Goal: Task Accomplishment & Management: Complete application form

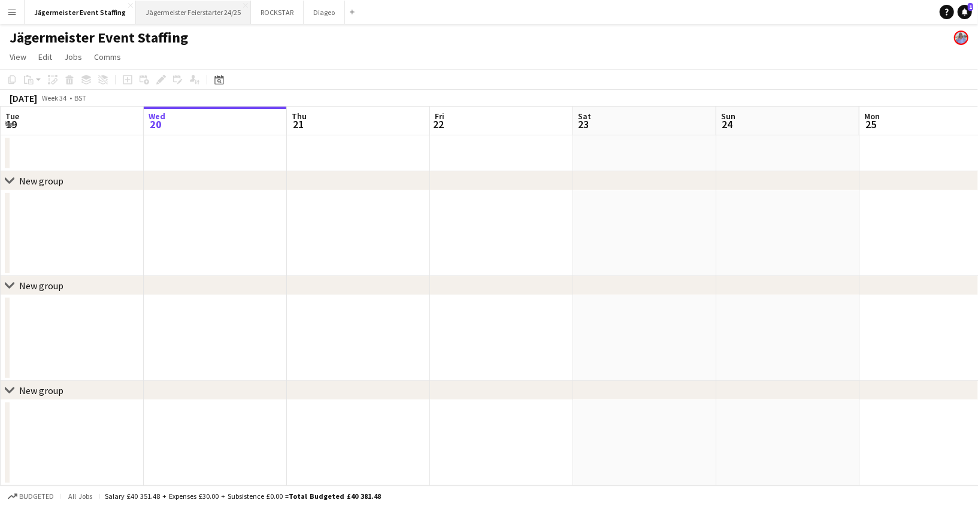
click at [196, 13] on button "Jägermeister Feierstarter 24/25 Close" at bounding box center [193, 12] width 115 height 23
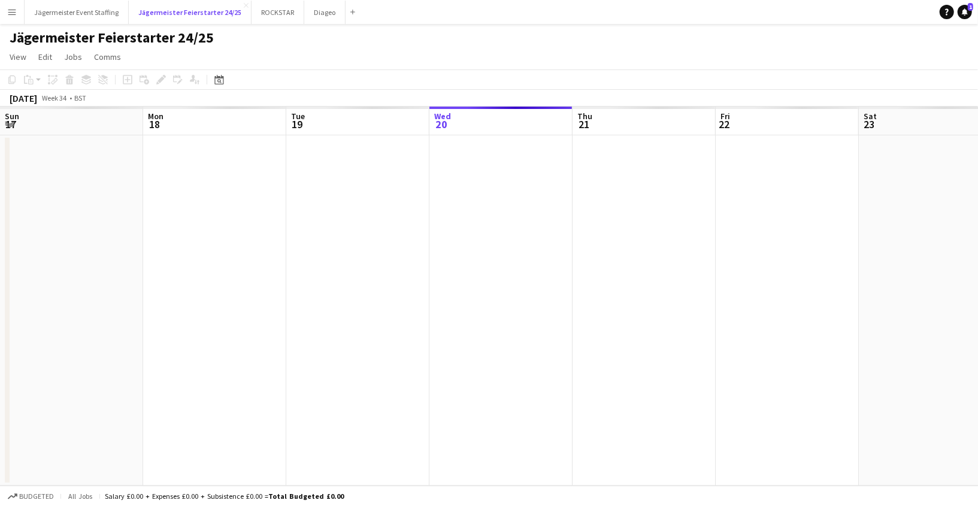
scroll to position [0, 286]
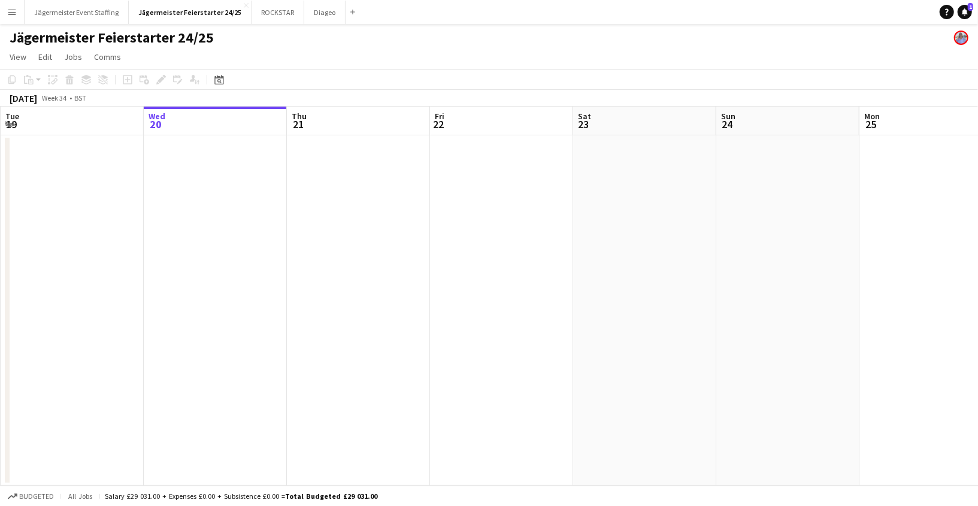
click at [229, 163] on app-date-cell at bounding box center [215, 310] width 143 height 350
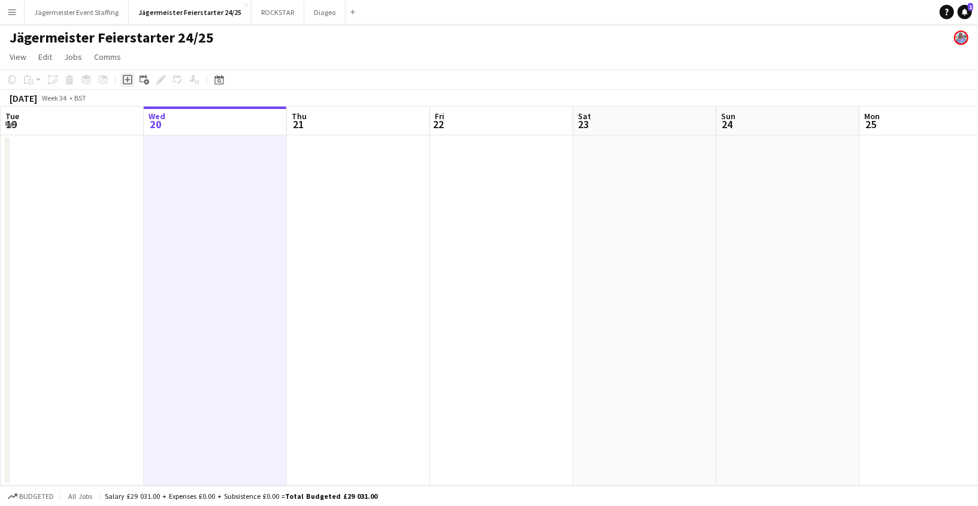
click at [129, 78] on icon "Add job" at bounding box center [128, 80] width 10 height 10
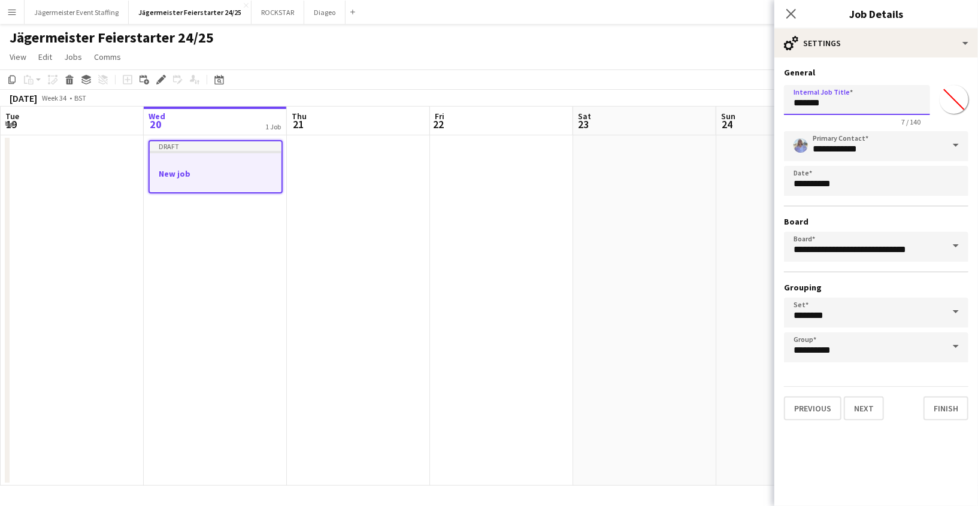
drag, startPoint x: 876, startPoint y: 98, endPoint x: 747, endPoint y: 98, distance: 129.9
click at [745, 98] on body "Menu Boards Boards Boards All jobs Status Workforce Workforce My Workforce Recr…" at bounding box center [489, 253] width 978 height 506
type input "**********"
click at [953, 142] on span at bounding box center [955, 145] width 25 height 29
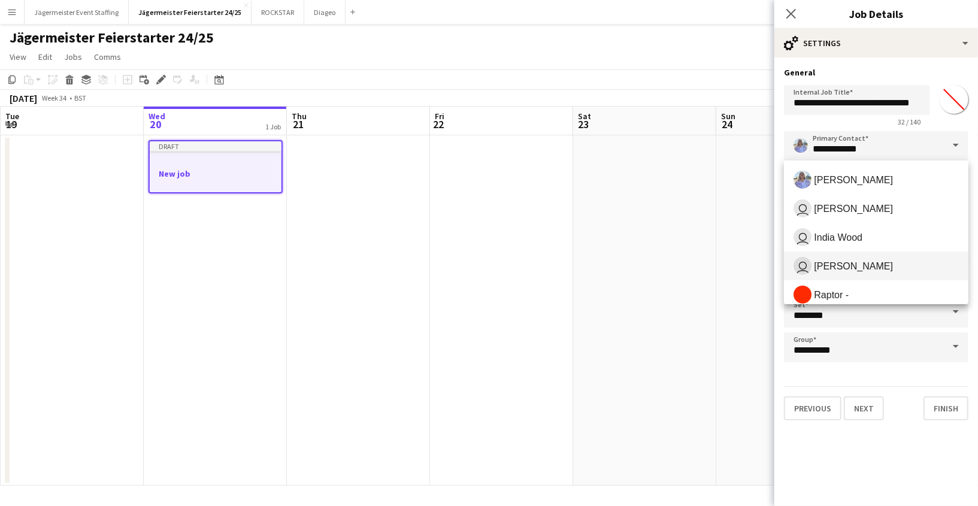
scroll to position [124, 0]
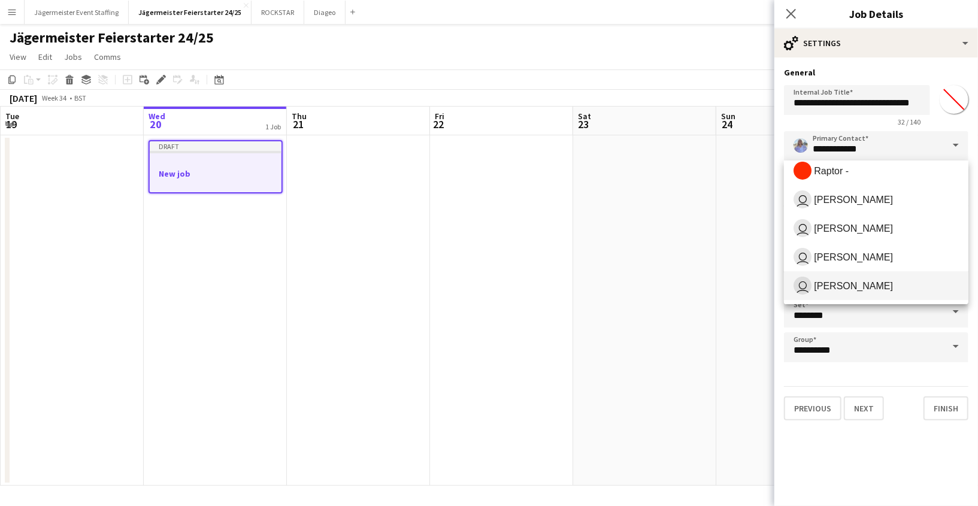
click at [863, 289] on span "[PERSON_NAME]" at bounding box center [853, 285] width 79 height 11
type input "**********"
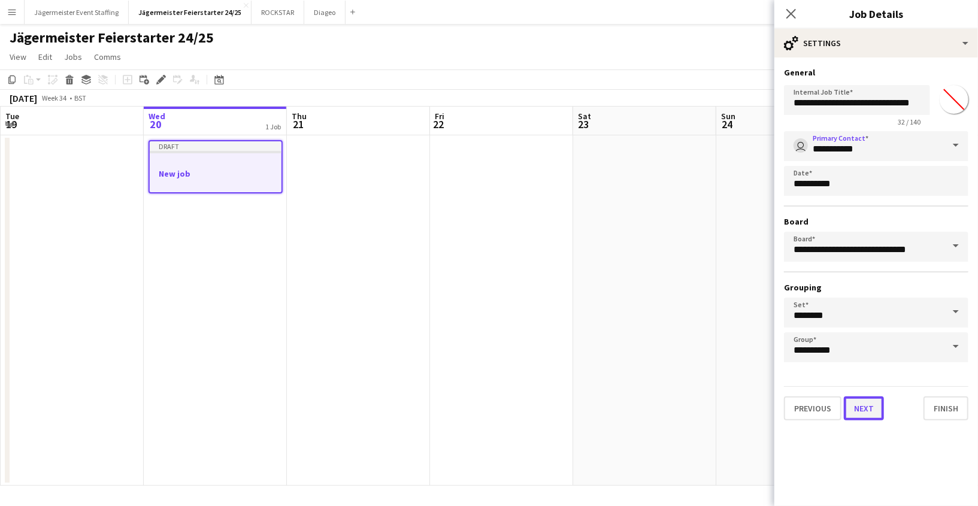
click at [863, 408] on button "Next" at bounding box center [864, 408] width 40 height 24
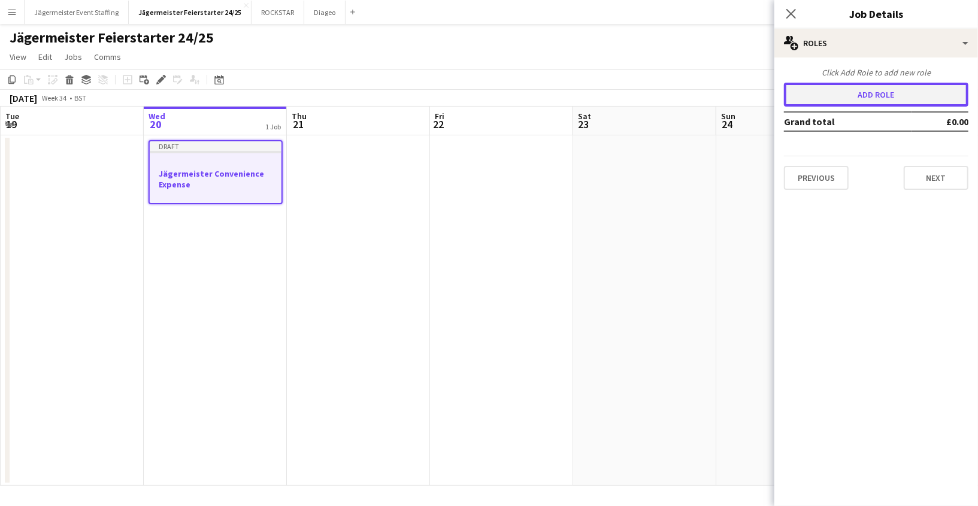
click at [912, 92] on button "Add role" at bounding box center [876, 95] width 184 height 24
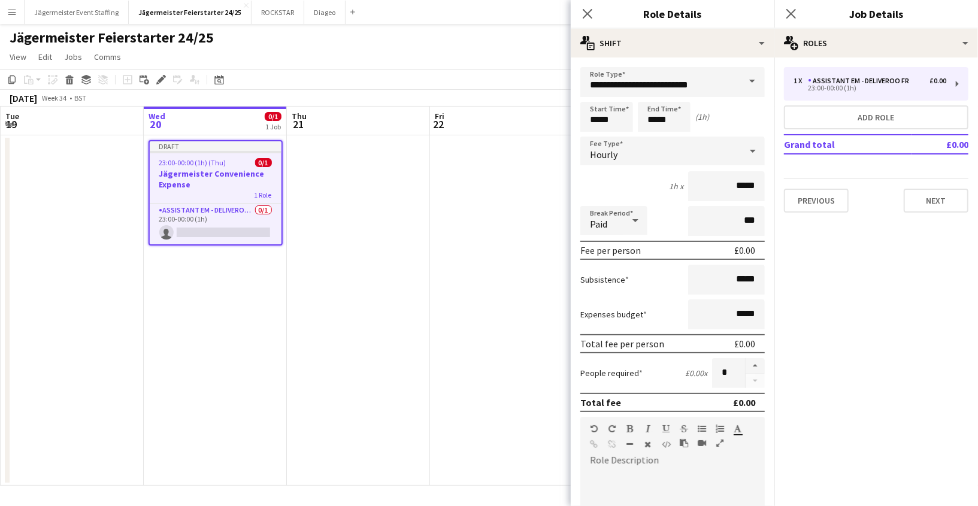
click at [761, 86] on span at bounding box center [751, 81] width 25 height 29
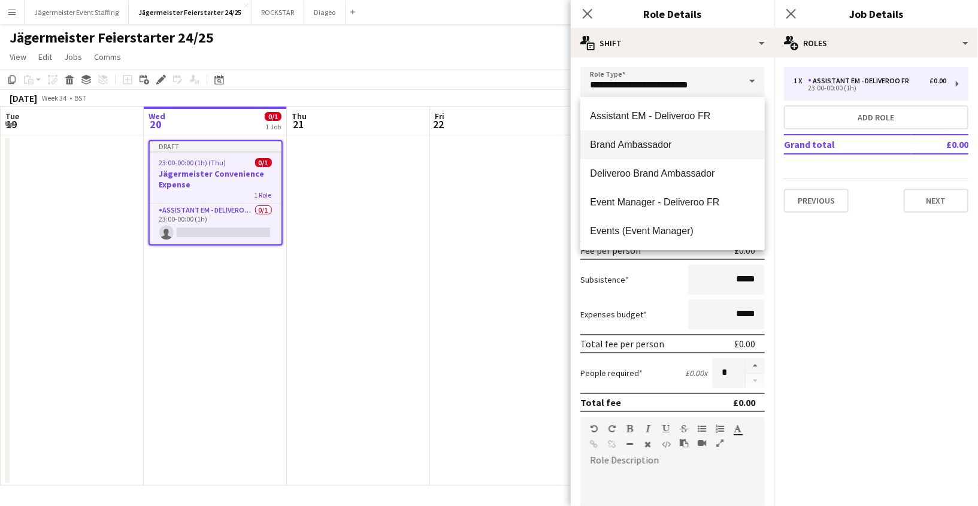
click at [675, 157] on mat-option "Brand Ambassador" at bounding box center [672, 145] width 184 height 29
type input "**********"
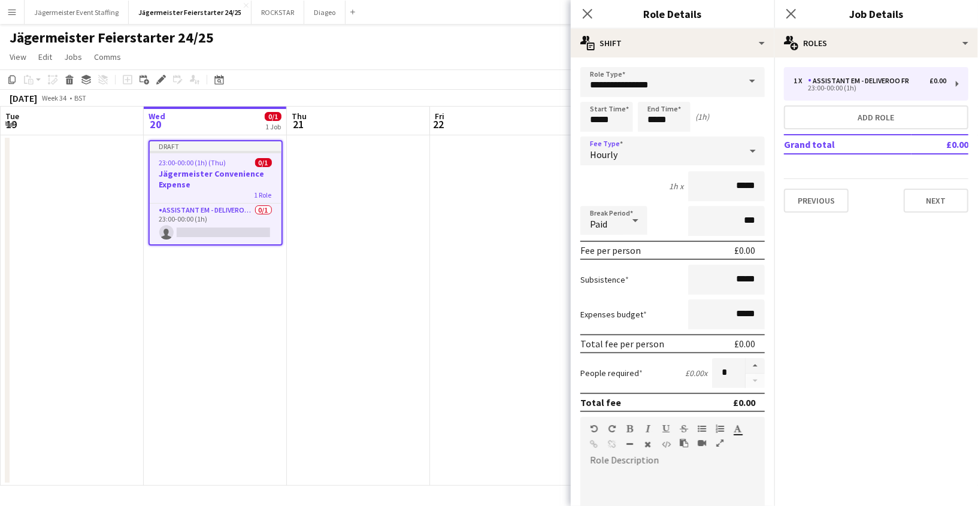
click at [683, 144] on div "Hourly" at bounding box center [660, 151] width 160 height 29
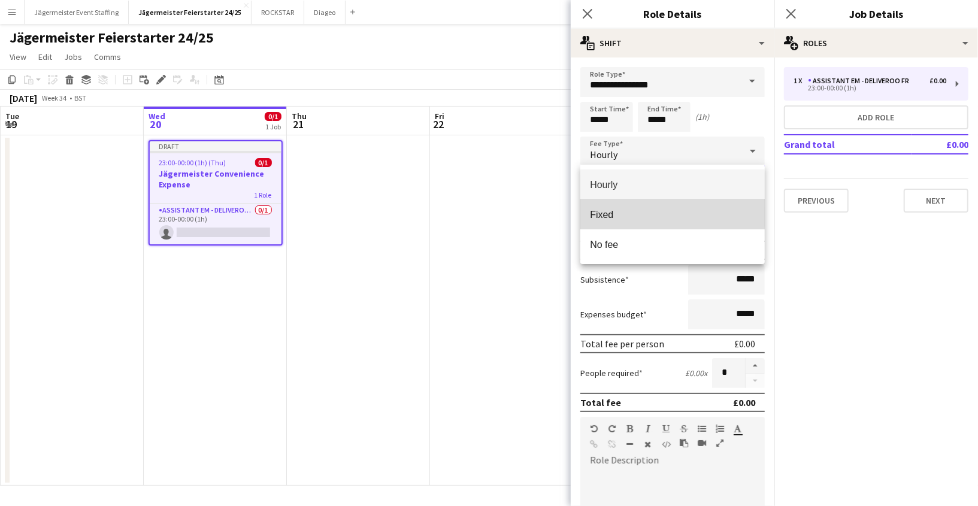
click at [651, 210] on span "Fixed" at bounding box center [672, 214] width 165 height 11
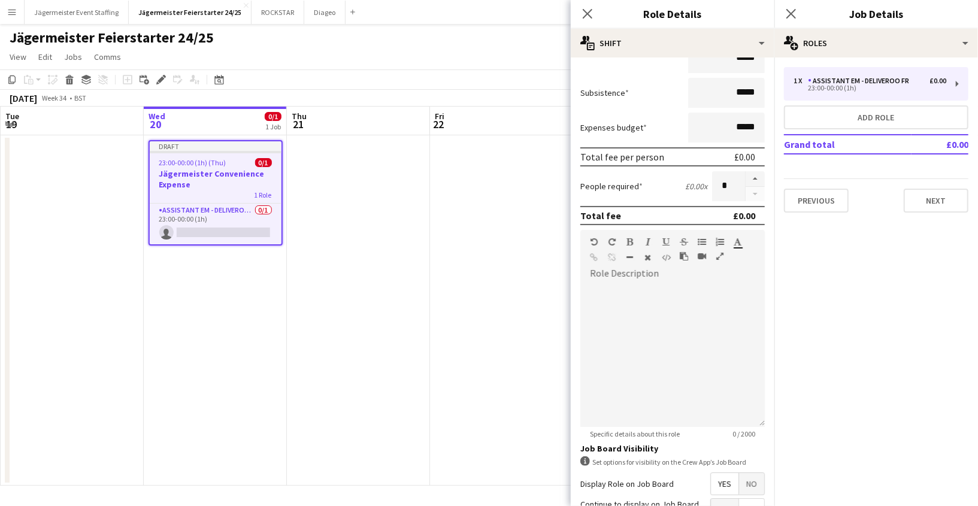
scroll to position [0, 0]
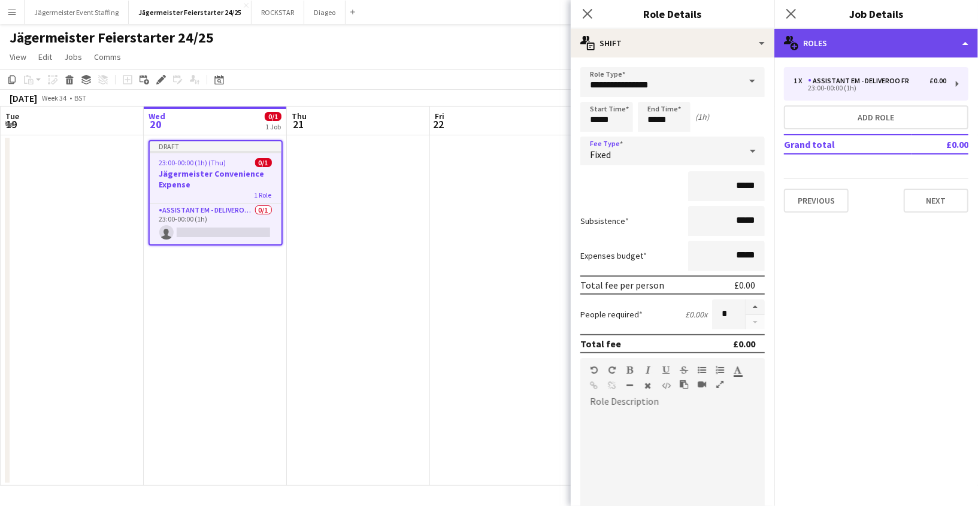
click at [808, 29] on div "multiple-users-add Roles" at bounding box center [876, 43] width 204 height 29
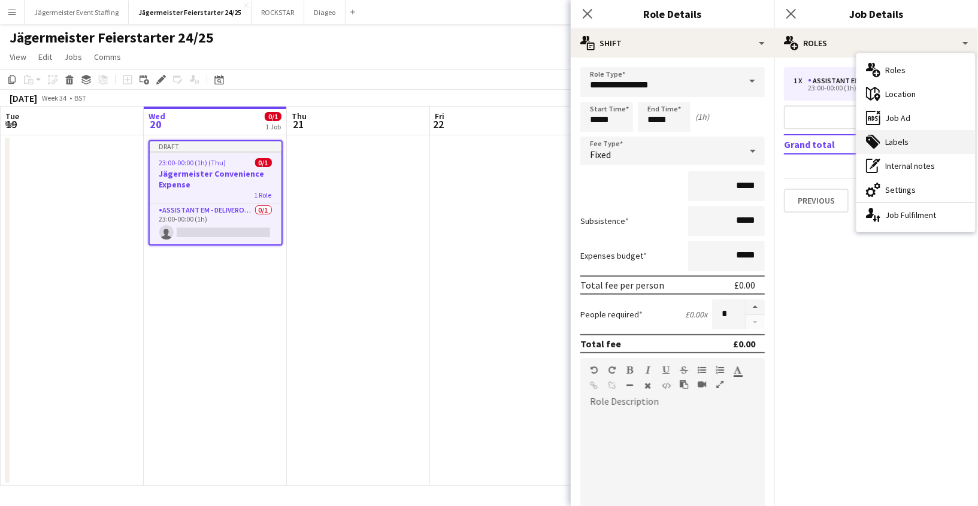
click at [911, 145] on div "tags-double Labels" at bounding box center [915, 142] width 119 height 24
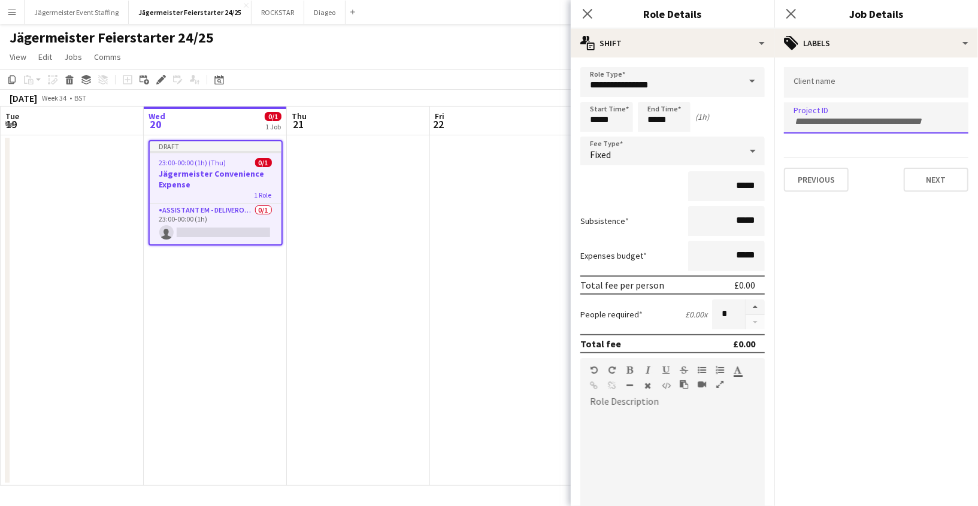
click at [860, 124] on div at bounding box center [876, 117] width 184 height 31
type input "******"
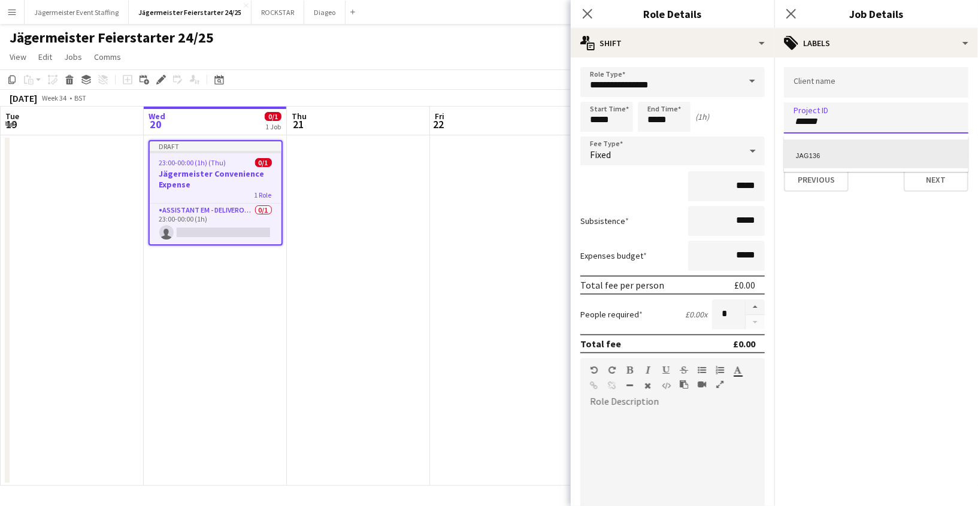
click at [839, 156] on div "JAG136" at bounding box center [876, 153] width 184 height 29
click at [840, 83] on input "Type to search client labels..." at bounding box center [875, 82] width 165 height 11
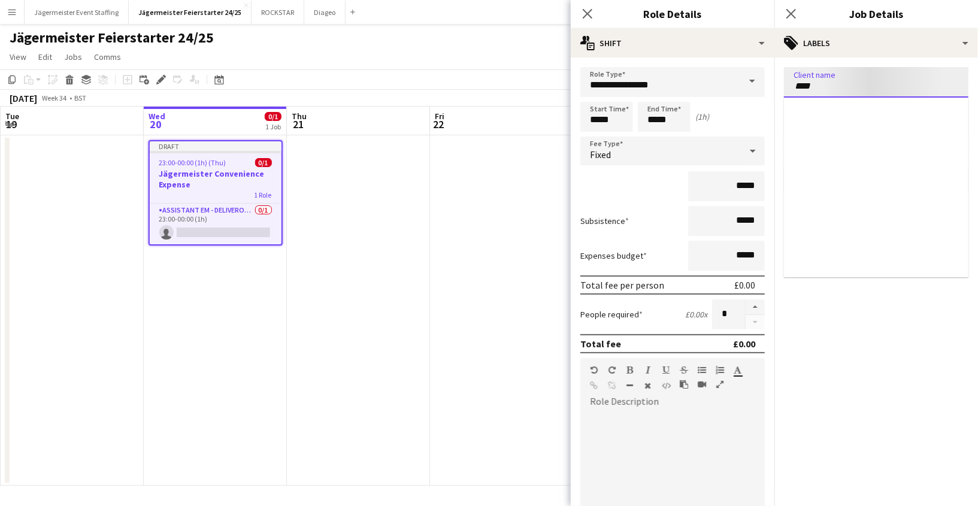
type input "****"
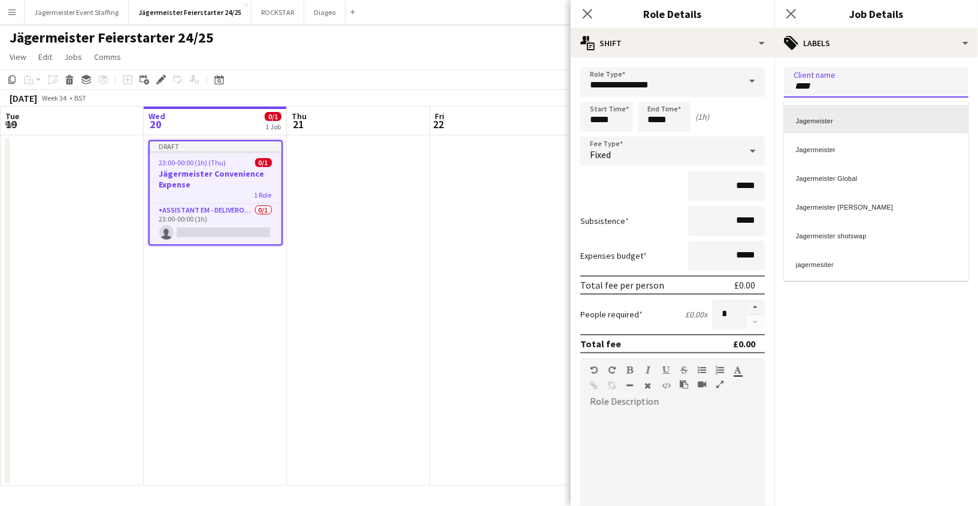
click at [863, 126] on div "Jagemeister" at bounding box center [876, 119] width 184 height 29
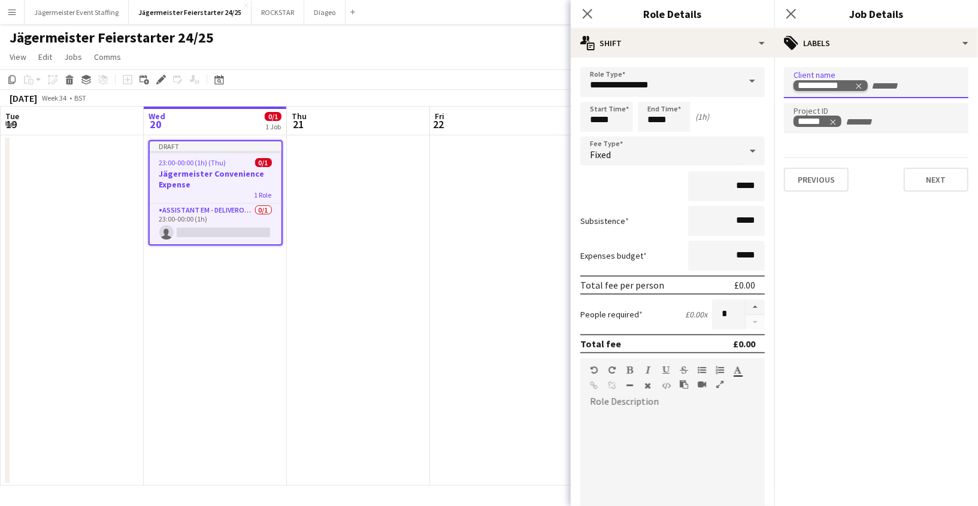
click at [859, 87] on icon "Remove tag" at bounding box center [858, 86] width 8 height 8
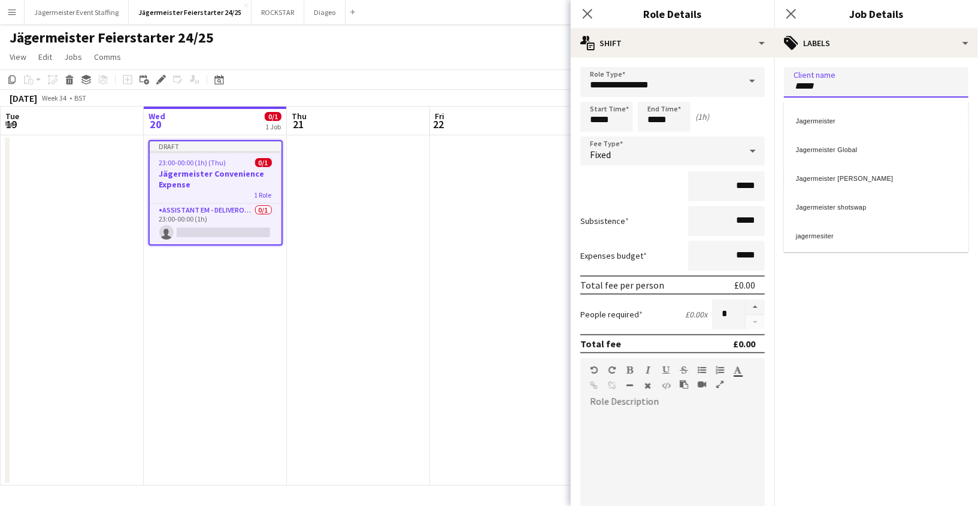
type input "*****"
click at [893, 115] on div "Jagermeister" at bounding box center [876, 119] width 184 height 29
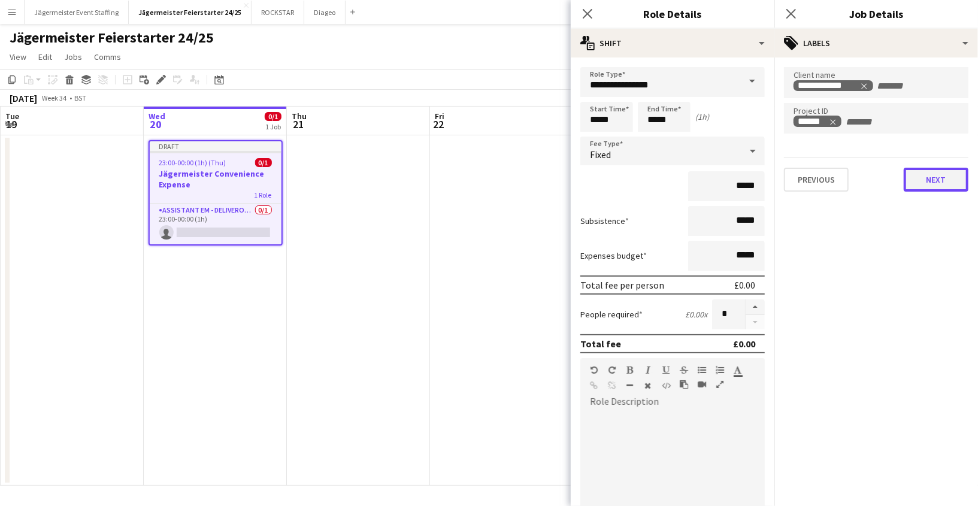
click at [934, 175] on button "Next" at bounding box center [935, 180] width 65 height 24
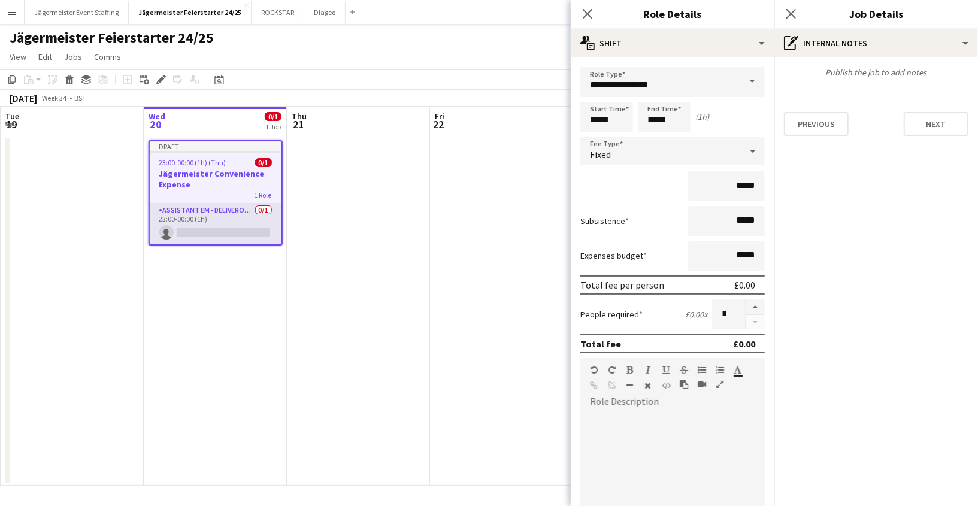
click at [209, 229] on app-card-role "Assistant EM - Deliveroo FR 0/1 23:00-00:00 (1h) single-neutral-actions" at bounding box center [216, 224] width 132 height 41
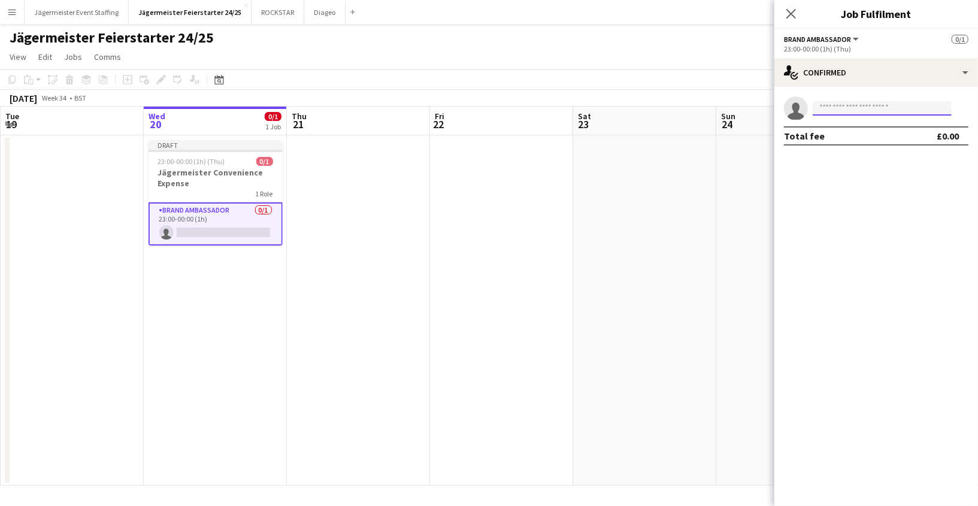
click at [885, 109] on input at bounding box center [881, 108] width 139 height 14
type input "**********"
click at [926, 134] on span "[EMAIL_ADDRESS][DOMAIN_NAME]" at bounding box center [882, 136] width 120 height 10
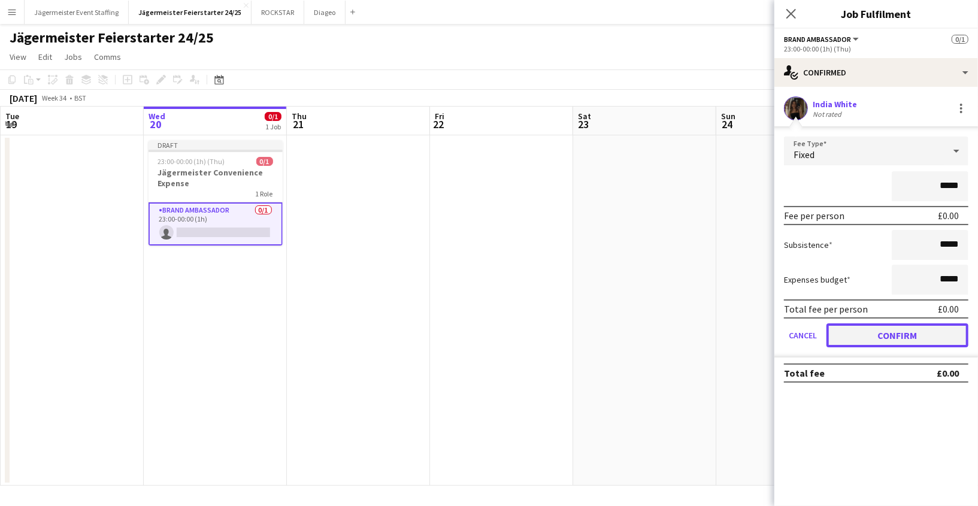
click at [915, 344] on button "Confirm" at bounding box center [897, 335] width 142 height 24
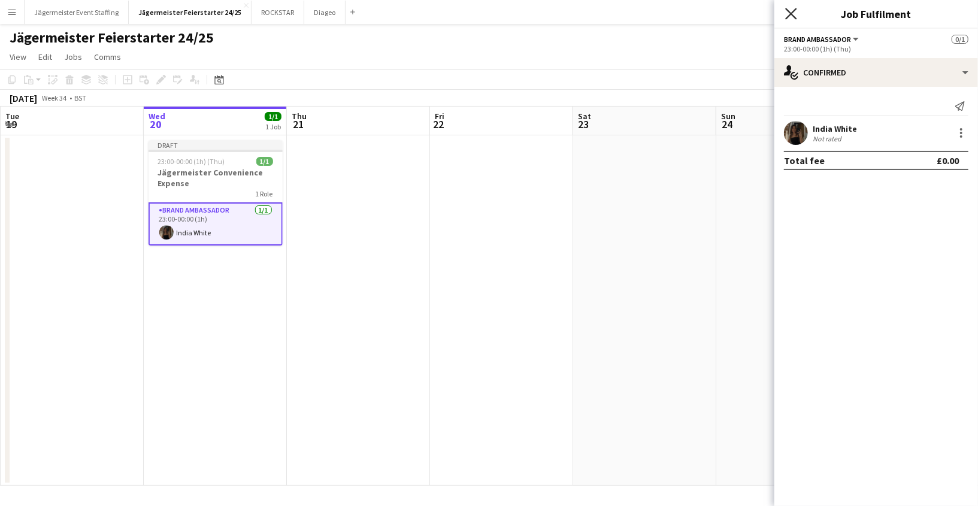
click at [792, 15] on icon at bounding box center [790, 13] width 11 height 11
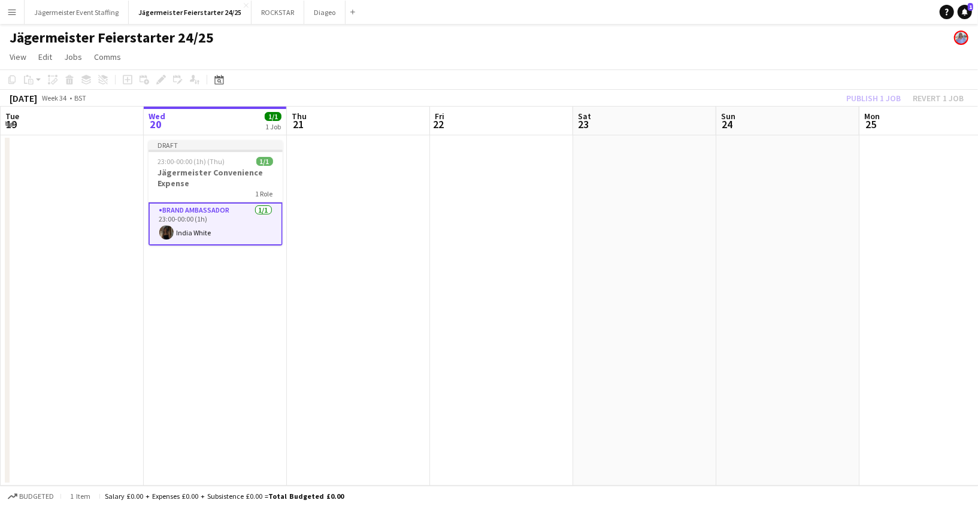
click at [656, 238] on app-date-cell at bounding box center [644, 310] width 143 height 350
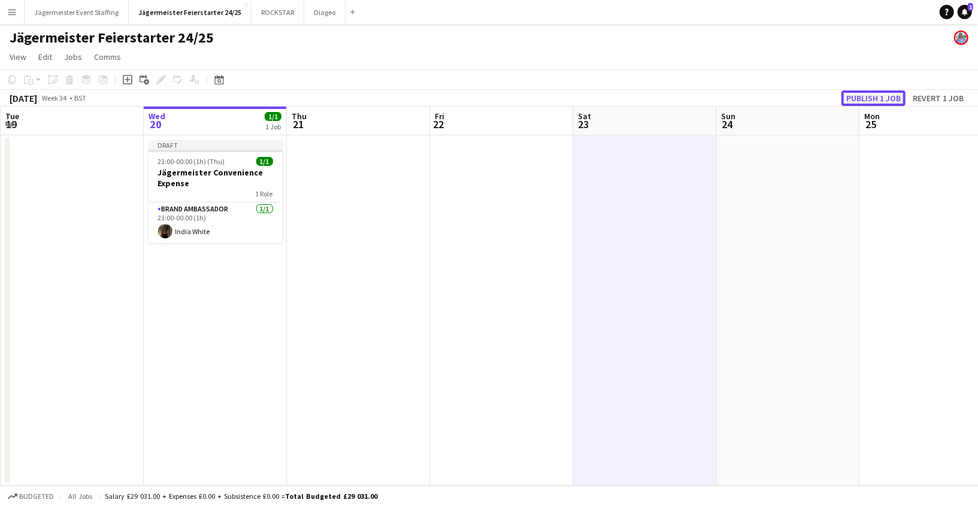
click at [879, 98] on button "Publish 1 job" at bounding box center [873, 98] width 64 height 16
